Goal: Information Seeking & Learning: Check status

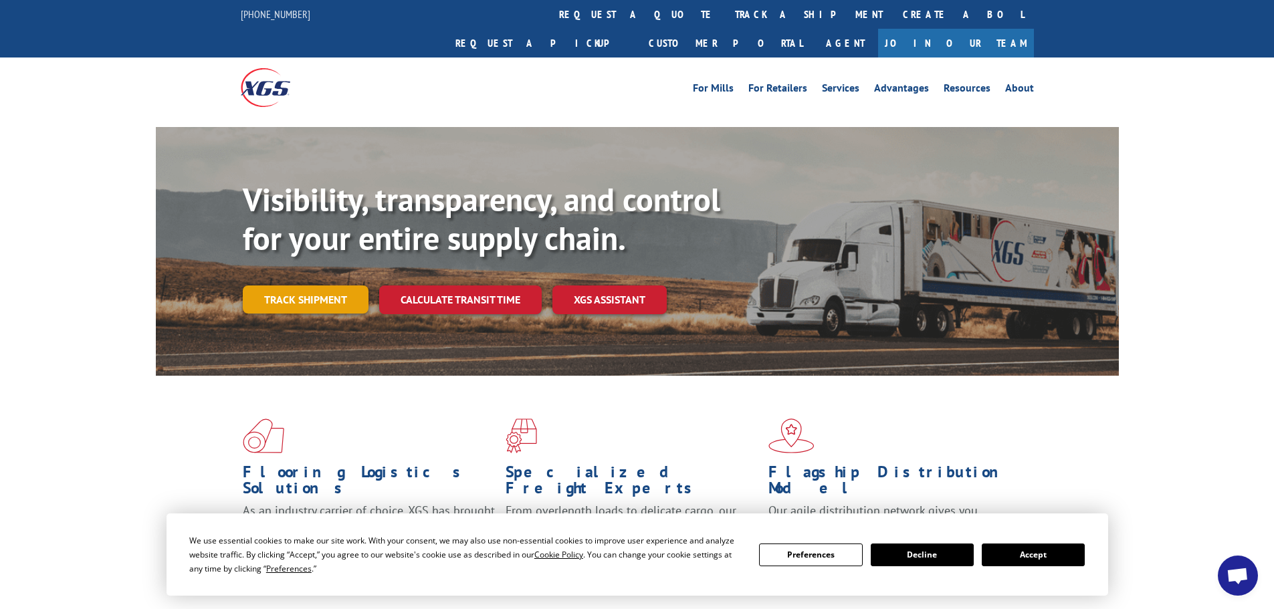
click at [292, 286] on link "Track shipment" at bounding box center [306, 300] width 126 height 28
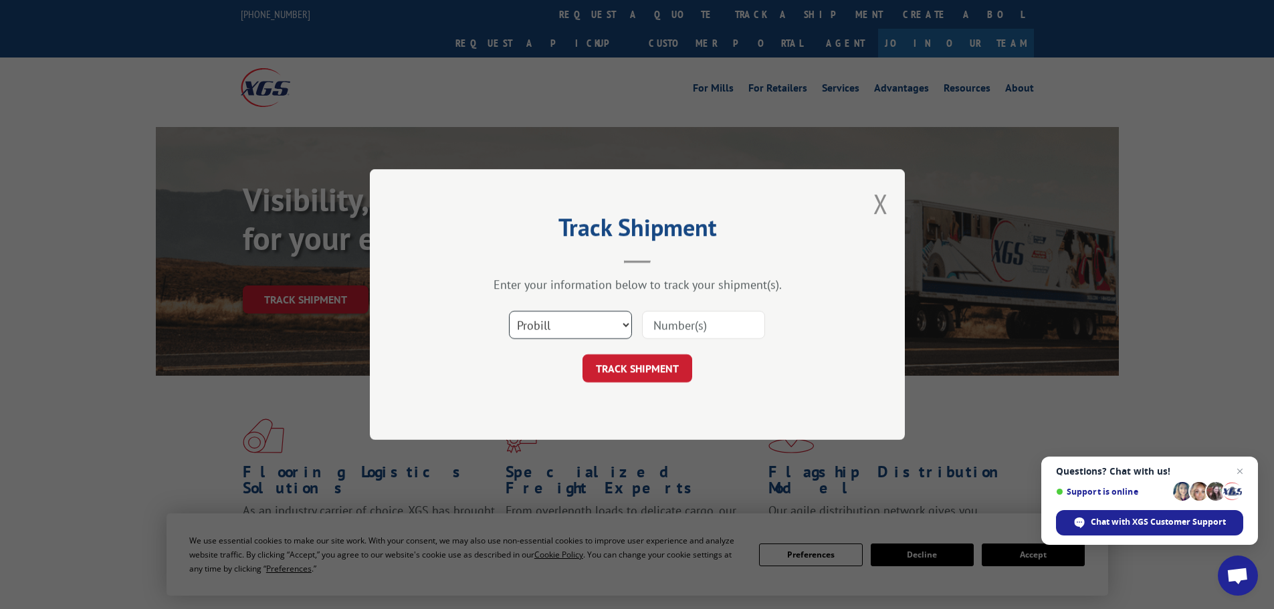
click at [553, 324] on select "Select category... Probill BOL PO" at bounding box center [570, 325] width 123 height 28
select select "bol"
click at [509, 311] on select "Select category... Probill BOL PO" at bounding box center [570, 325] width 123 height 28
click at [701, 331] on input at bounding box center [703, 325] width 123 height 28
paste input "5443256"
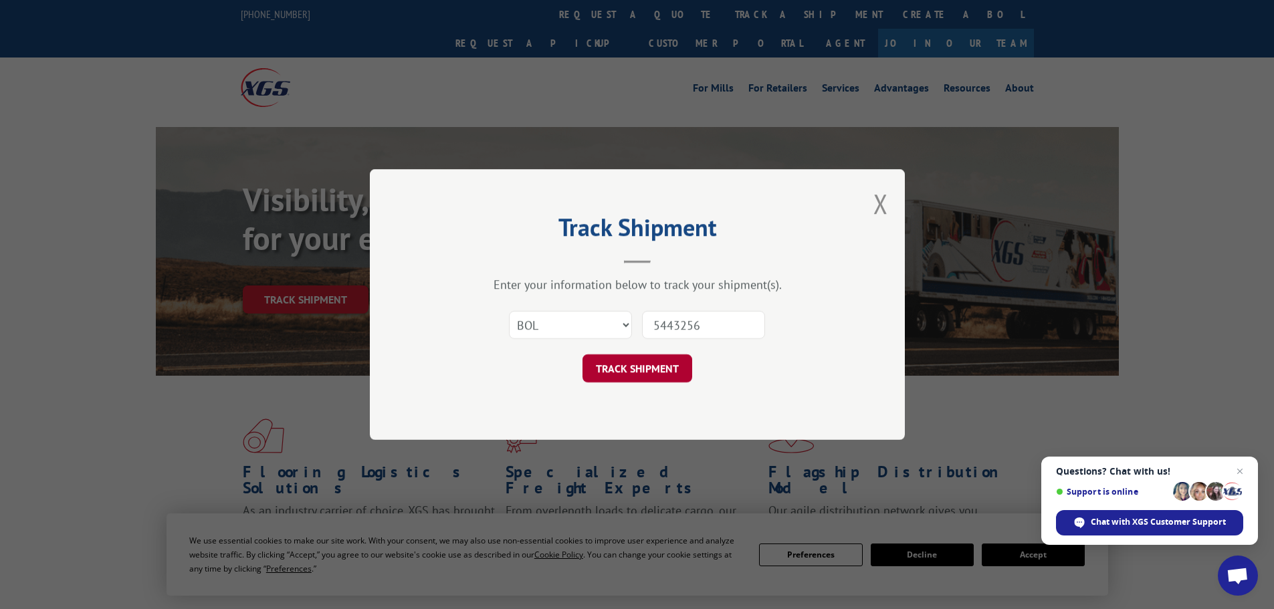
type input "5443256"
click at [657, 360] on button "TRACK SHIPMENT" at bounding box center [637, 368] width 110 height 28
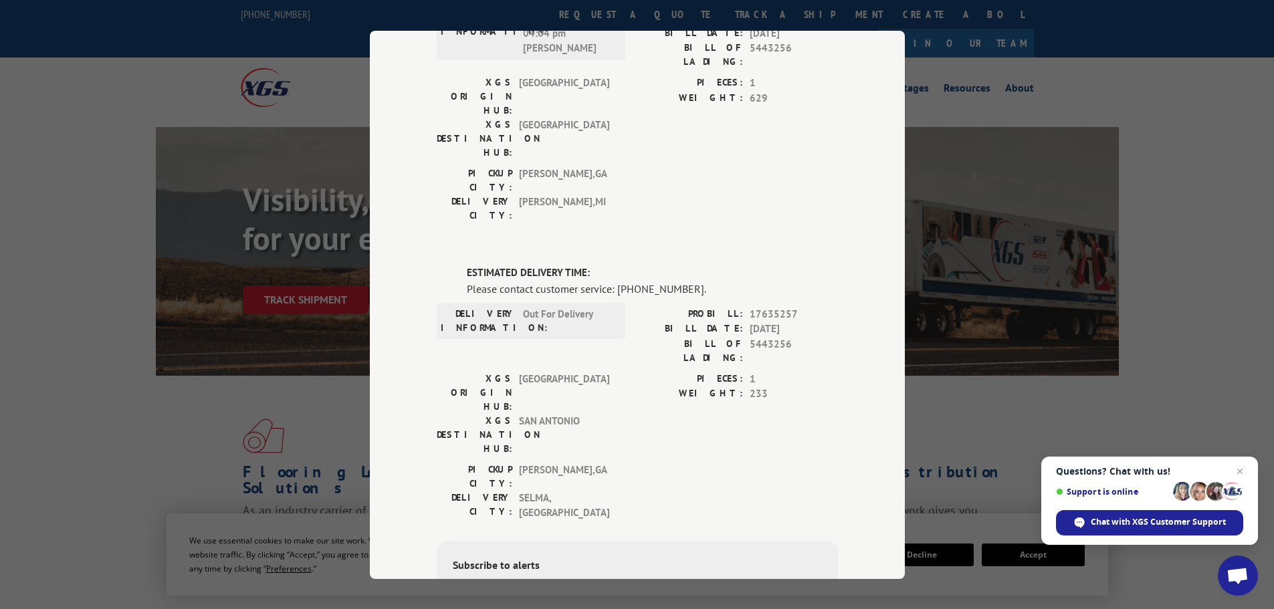
scroll to position [246, 0]
